Goal: Communication & Community: Answer question/provide support

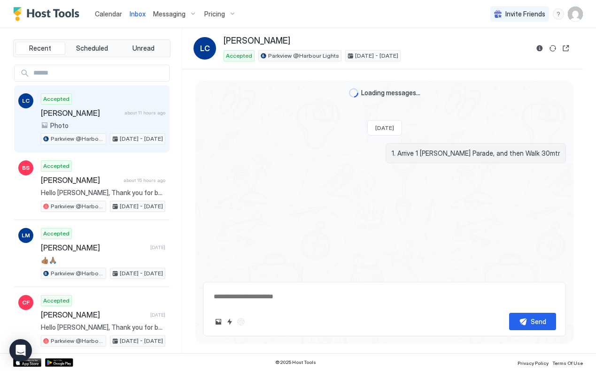
scroll to position [2055, 0]
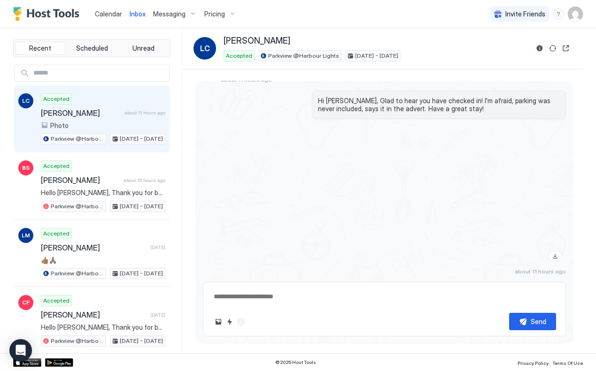
click at [234, 334] on div "Send" at bounding box center [384, 309] width 363 height 54
click at [314, 234] on div at bounding box center [439, 196] width 254 height 138
click at [452, 37] on div "[PERSON_NAME]" at bounding box center [375, 41] width 305 height 11
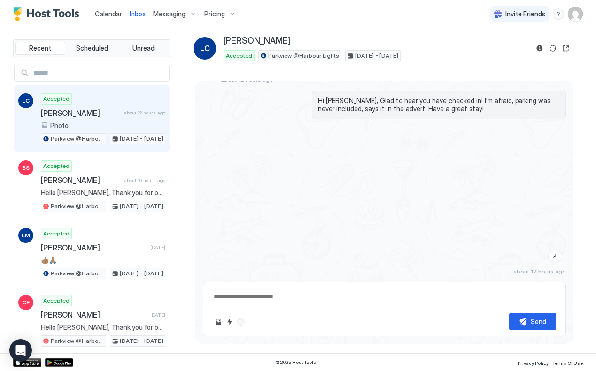
type textarea "*"
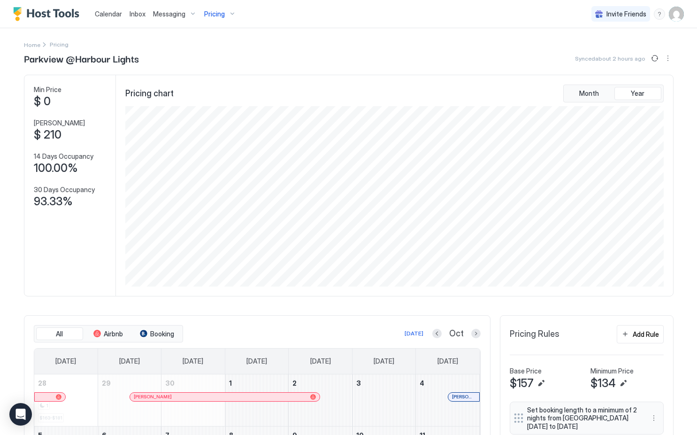
scroll to position [180, 540]
click at [451, 55] on div "Parkview @Harbour Lights Synced about 3 hours ago" at bounding box center [349, 58] width 650 height 14
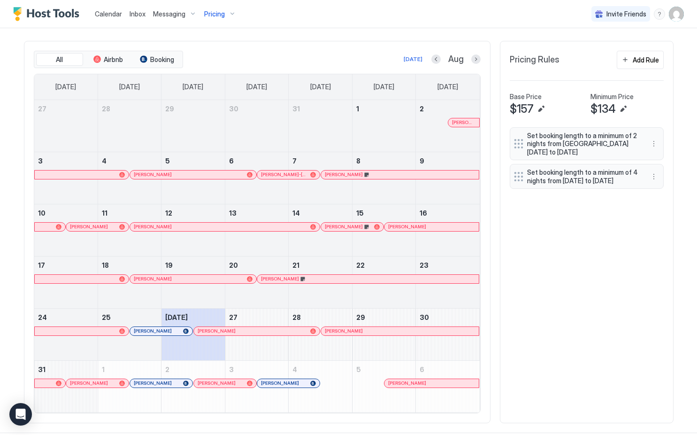
scroll to position [273, 0]
click at [584, 291] on div "All Airbnb Booking [DATE] Aug [DATE] [DATE] [DATE] [DATE] [DATE] [DATE] [DATE] …" at bounding box center [349, 233] width 650 height 382
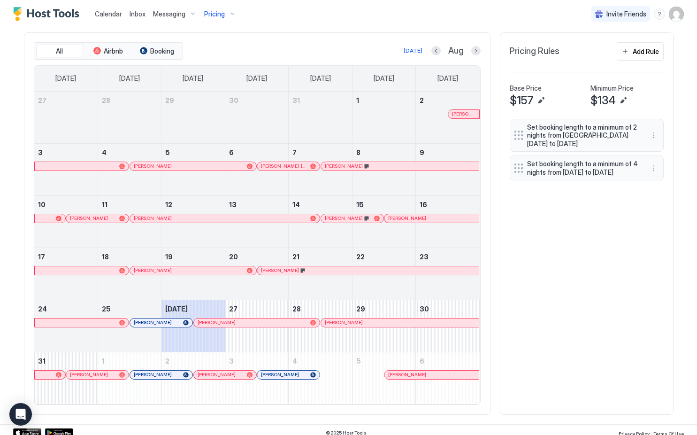
scroll to position [280, 0]
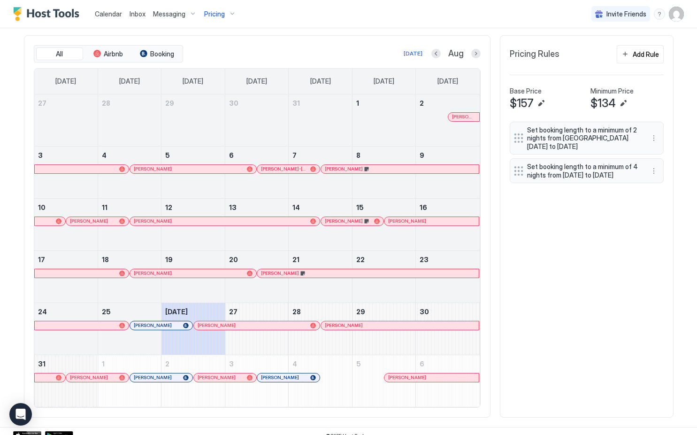
click at [636, 299] on div "All Airbnb Booking [DATE] Aug [DATE] [DATE] [DATE] [DATE] [DATE] [DATE] [DATE] …" at bounding box center [349, 226] width 650 height 382
click at [627, 322] on div "All Airbnb Booking [DATE] Aug [DATE] [DATE] [DATE] [DATE] [DATE] [DATE] [DATE] …" at bounding box center [349, 226] width 650 height 382
